Goal: Task Accomplishment & Management: Manage account settings

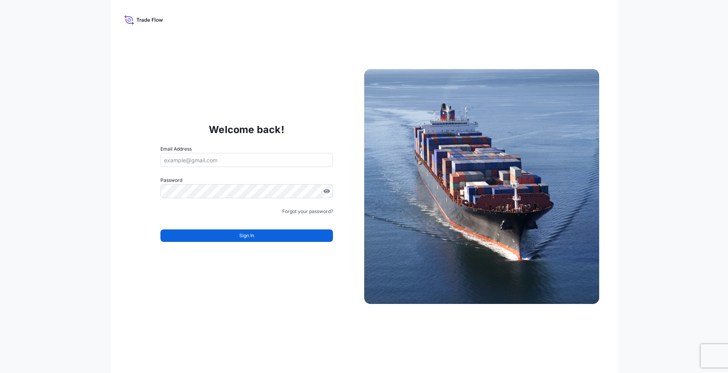
click at [222, 161] on input "Email Address" at bounding box center [247, 160] width 173 height 14
type input "[PERSON_NAME][EMAIL_ADDRESS][PERSON_NAME][DOMAIN_NAME][PERSON_NAME]"
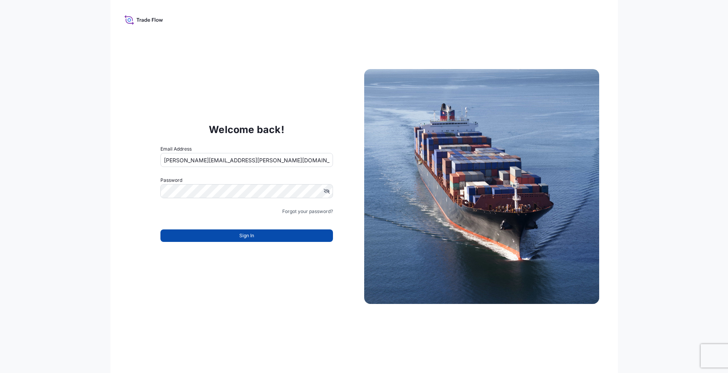
click at [258, 238] on button "Sign In" at bounding box center [247, 236] width 173 height 12
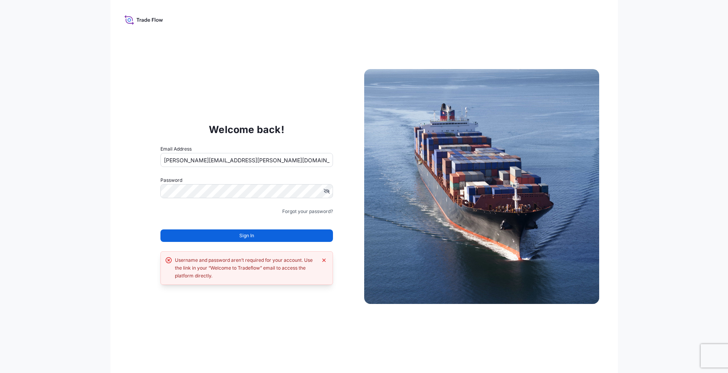
click at [191, 277] on div "Username and password aren’t required for your account. Use the link in your “W…" at bounding box center [246, 268] width 142 height 23
click at [145, 21] on icon at bounding box center [144, 19] width 39 height 11
click at [127, 19] on icon at bounding box center [144, 19] width 39 height 11
click at [212, 68] on div "Welcome back! Email Address [PERSON_NAME][EMAIL_ADDRESS][PERSON_NAME][DOMAIN_NA…" at bounding box center [365, 186] width 508 height 373
click at [530, 143] on img at bounding box center [481, 186] width 235 height 235
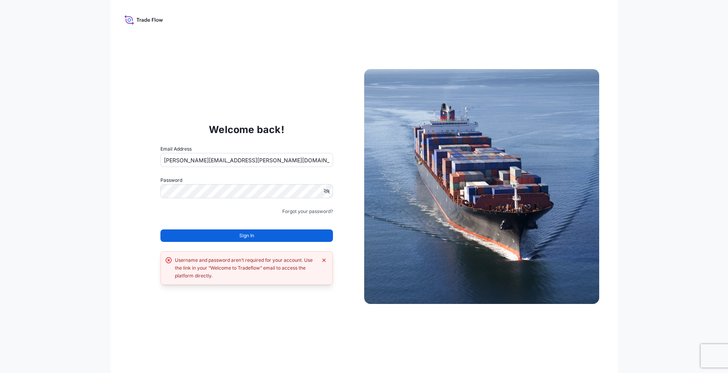
drag, startPoint x: 195, startPoint y: 37, endPoint x: 171, endPoint y: 21, distance: 27.9
click at [191, 35] on div "Welcome back! Email Address [PERSON_NAME][EMAIL_ADDRESS][PERSON_NAME][DOMAIN_NA…" at bounding box center [365, 186] width 508 height 373
click at [132, 20] on icon at bounding box center [128, 18] width 8 height 6
click at [139, 21] on icon at bounding box center [144, 19] width 39 height 11
click at [252, 139] on div "Welcome back! Email Address [PERSON_NAME][EMAIL_ADDRESS][PERSON_NAME][DOMAIN_NA…" at bounding box center [246, 186] width 235 height 161
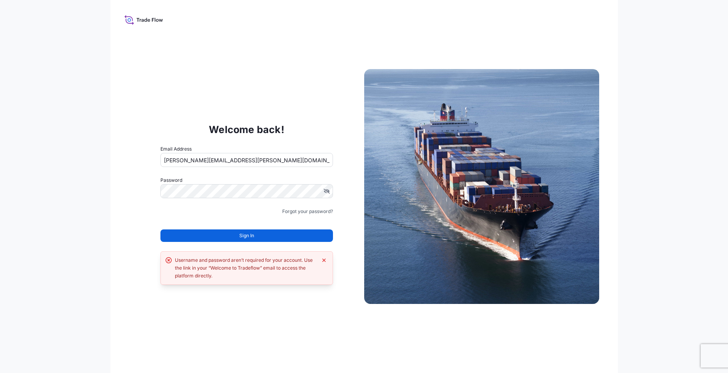
click at [205, 216] on form "Email Address [PERSON_NAME][EMAIL_ADDRESS][PERSON_NAME][DOMAIN_NAME][PERSON_NAM…" at bounding box center [247, 198] width 173 height 106
click at [324, 260] on icon "Dismiss error" at bounding box center [324, 261] width 4 height 4
